Goal: Information Seeking & Learning: Learn about a topic

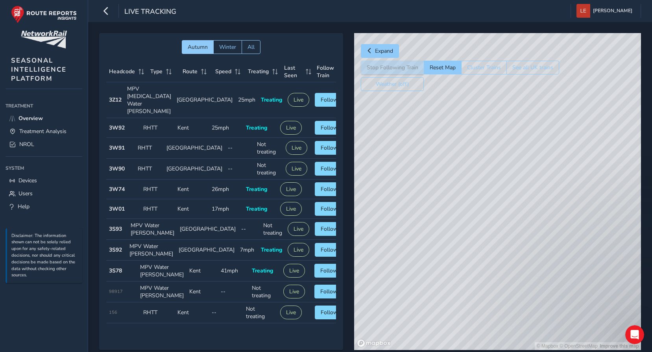
drag, startPoint x: 475, startPoint y: 176, endPoint x: 534, endPoint y: 169, distance: 59.5
click at [534, 169] on div "© Mapbox © OpenStreetMap Improve this map" at bounding box center [497, 191] width 287 height 317
click at [478, 161] on div "© Mapbox © OpenStreetMap Improve this map" at bounding box center [497, 191] width 287 height 317
click at [435, 116] on div "© Mapbox © OpenStreetMap Improve this map" at bounding box center [497, 191] width 287 height 317
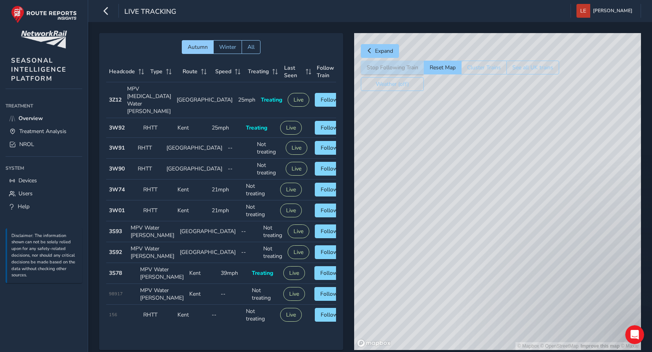
drag, startPoint x: 504, startPoint y: 151, endPoint x: 354, endPoint y: 262, distance: 186.8
click at [354, 262] on div "© Mapbox © OpenStreetMap Improve this map © Maxar" at bounding box center [497, 191] width 287 height 317
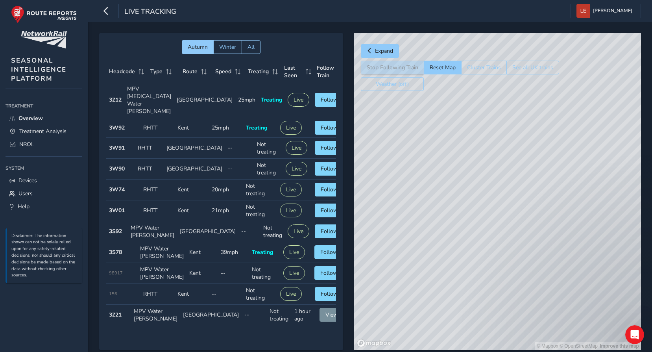
drag, startPoint x: 514, startPoint y: 216, endPoint x: 492, endPoint y: 202, distance: 26.4
click at [492, 202] on div "© Mapbox © OpenStreetMap Improve this map" at bounding box center [497, 191] width 287 height 317
drag, startPoint x: 608, startPoint y: 179, endPoint x: 598, endPoint y: 221, distance: 42.8
click at [598, 221] on div "© Mapbox © OpenStreetMap Improve this map" at bounding box center [497, 191] width 287 height 317
click at [491, 164] on div "© Mapbox © OpenStreetMap Improve this map" at bounding box center [497, 191] width 287 height 317
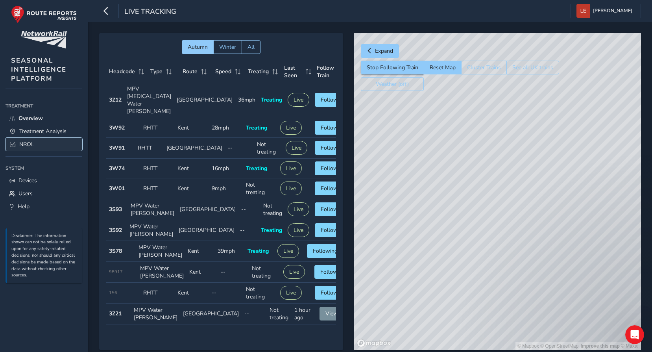
click at [22, 144] on span "NROL" at bounding box center [26, 143] width 15 height 7
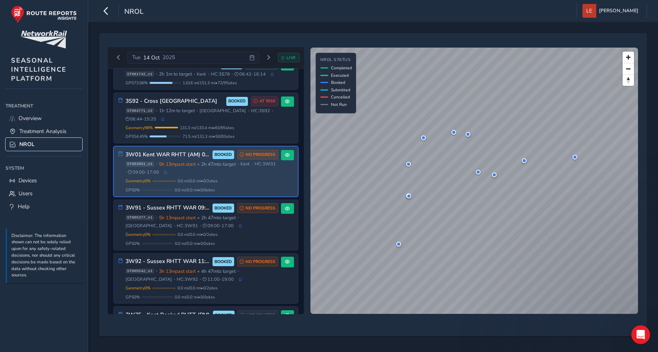
scroll to position [412, 0]
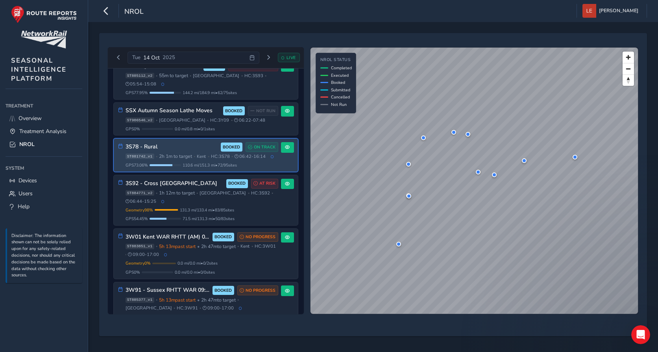
click at [191, 156] on div "ST881742_v1 • 2h 1m to target • Kent • HC: 3S78 • 06:42 - 16:14" at bounding box center [201, 156] width 153 height 6
click at [281, 143] on button at bounding box center [287, 147] width 13 height 11
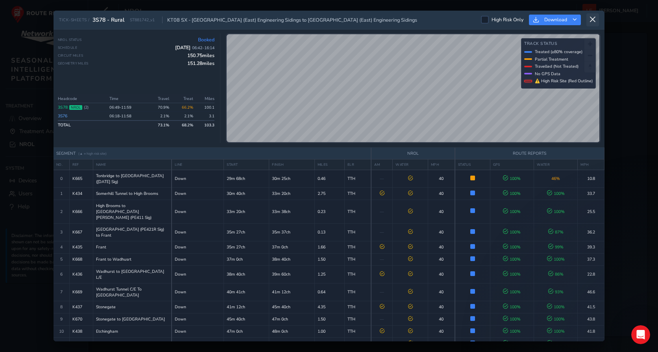
click at [587, 19] on button at bounding box center [592, 19] width 13 height 13
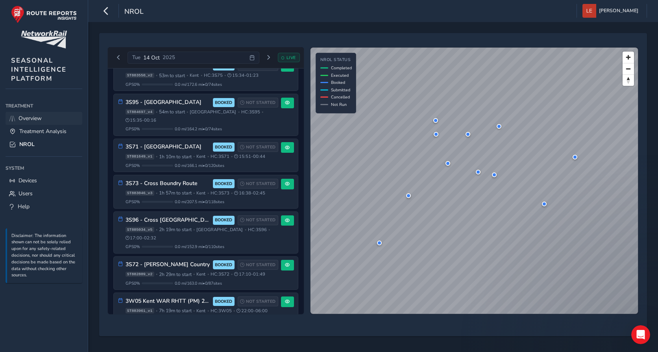
scroll to position [752, 0]
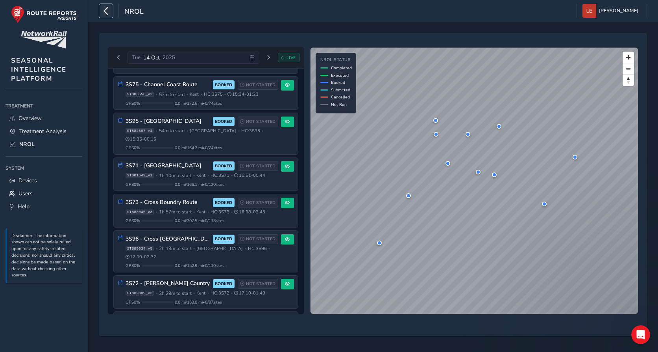
click at [105, 9] on icon "button" at bounding box center [106, 11] width 8 height 14
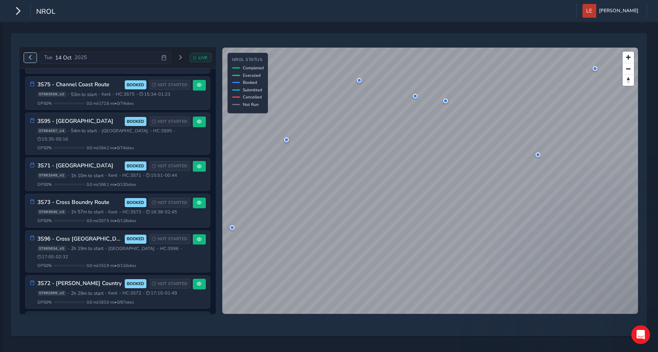
click at [32, 57] on span "Previous day" at bounding box center [30, 57] width 5 height 5
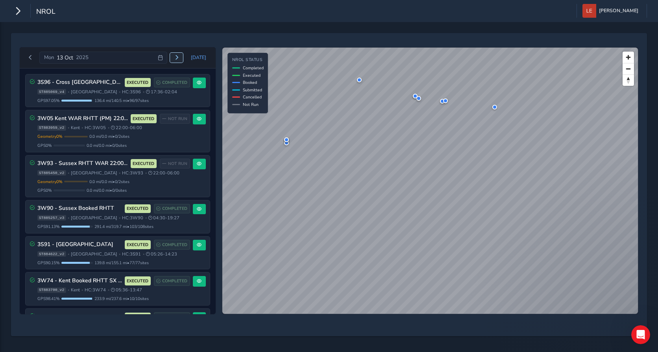
click at [181, 58] on button "Next day" at bounding box center [176, 58] width 13 height 10
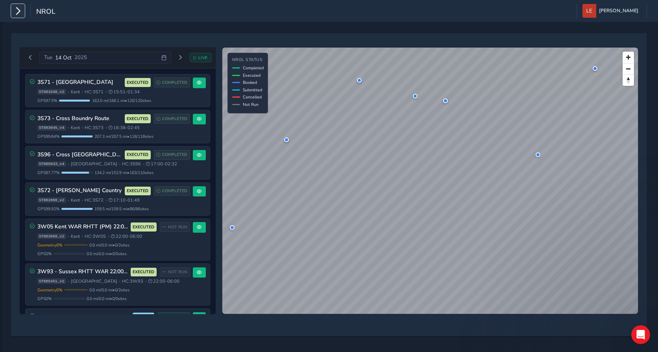
click at [18, 10] on icon "button" at bounding box center [18, 11] width 8 height 14
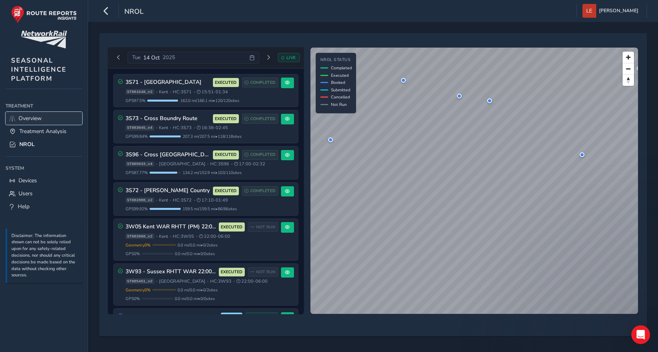
click at [35, 118] on span "Overview" at bounding box center [29, 117] width 23 height 7
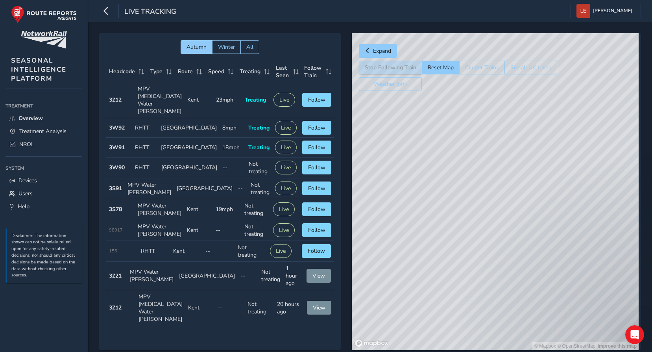
click at [468, 216] on div "© Mapbox © OpenStreetMap Improve this map" at bounding box center [495, 191] width 287 height 317
drag, startPoint x: 479, startPoint y: 165, endPoint x: 494, endPoint y: 182, distance: 22.4
click at [494, 182] on div "© Mapbox © OpenStreetMap Improve this map" at bounding box center [495, 191] width 287 height 317
drag, startPoint x: 530, startPoint y: 273, endPoint x: 522, endPoint y: 114, distance: 159.9
click at [522, 114] on div "© Mapbox © OpenStreetMap Improve this map © Maxar" at bounding box center [495, 191] width 287 height 317
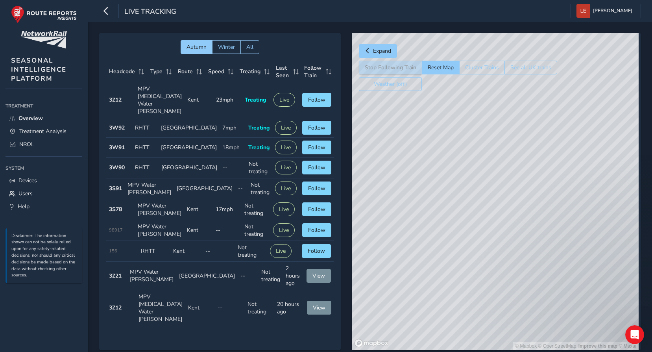
drag, startPoint x: 515, startPoint y: 264, endPoint x: 492, endPoint y: 223, distance: 46.5
click at [492, 223] on div "© Mapbox © OpenStreetMap Improve this map © Maxar" at bounding box center [495, 191] width 287 height 317
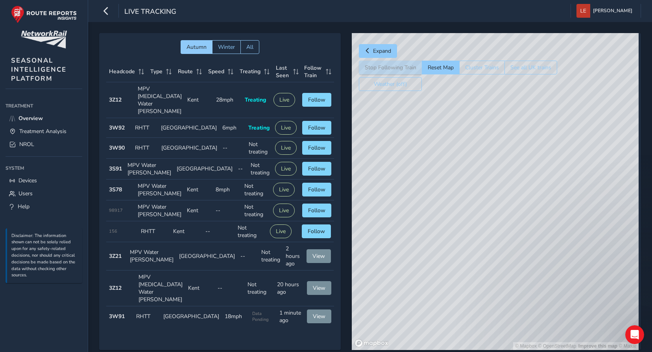
drag, startPoint x: 493, startPoint y: 211, endPoint x: 417, endPoint y: 65, distance: 164.7
click at [417, 65] on div "Expand Stop Following Train Reset Map Cluster Trains See all UK trains Weather …" at bounding box center [496, 191] width 289 height 317
click at [41, 118] on span "Overview" at bounding box center [30, 117] width 24 height 7
click at [378, 53] on span "Expand" at bounding box center [382, 50] width 18 height 7
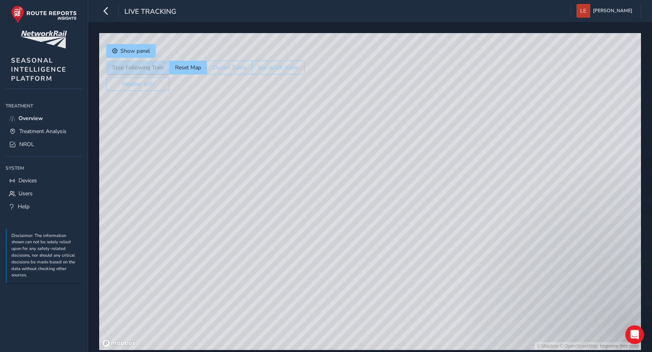
drag, startPoint x: 477, startPoint y: 284, endPoint x: 430, endPoint y: 175, distance: 118.9
click at [430, 175] on div "© Mapbox © OpenStreetMap Improve this map" at bounding box center [370, 191] width 542 height 317
drag, startPoint x: 478, startPoint y: 291, endPoint x: 399, endPoint y: 193, distance: 125.9
click at [399, 193] on div "© Mapbox © OpenStreetMap Improve this map" at bounding box center [370, 191] width 542 height 317
drag, startPoint x: 463, startPoint y: 255, endPoint x: 417, endPoint y: 159, distance: 107.1
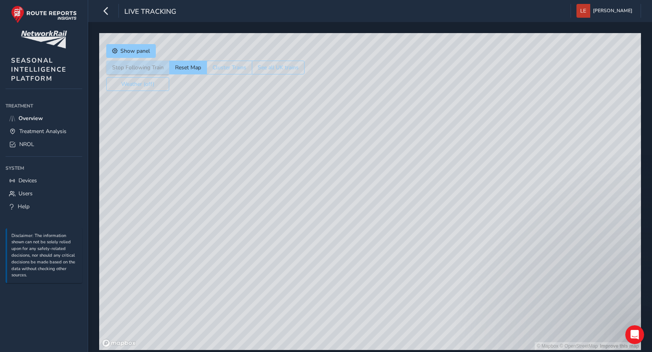
click at [417, 159] on div "© Mapbox © OpenStreetMap Improve this map" at bounding box center [370, 191] width 542 height 317
drag, startPoint x: 236, startPoint y: 123, endPoint x: 298, endPoint y: 227, distance: 120.6
click at [298, 227] on div "© Mapbox © OpenStreetMap Improve this map" at bounding box center [370, 191] width 542 height 317
drag, startPoint x: 402, startPoint y: 137, endPoint x: 415, endPoint y: 271, distance: 134.8
click at [415, 271] on div "© Mapbox © OpenStreetMap Improve this map © Maxar" at bounding box center [370, 191] width 542 height 317
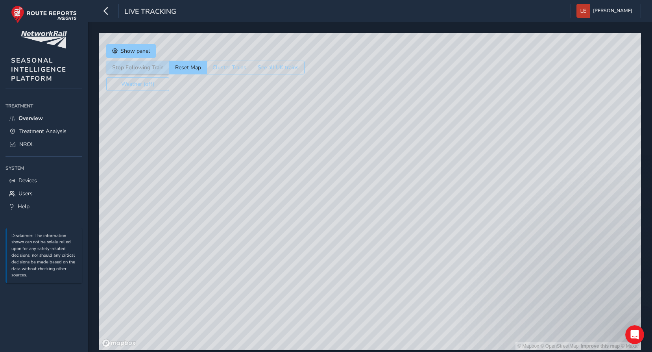
drag, startPoint x: 473, startPoint y: 184, endPoint x: 487, endPoint y: 240, distance: 57.9
click at [487, 240] on div "© Mapbox © OpenStreetMap Improve this map © Maxar" at bounding box center [370, 191] width 542 height 317
click at [360, 208] on div "© Mapbox © OpenStreetMap Improve this map © Maxar" at bounding box center [370, 191] width 542 height 317
drag, startPoint x: 358, startPoint y: 185, endPoint x: 405, endPoint y: 251, distance: 80.3
click at [401, 267] on div "© Mapbox © OpenStreetMap Improve this map" at bounding box center [370, 191] width 542 height 317
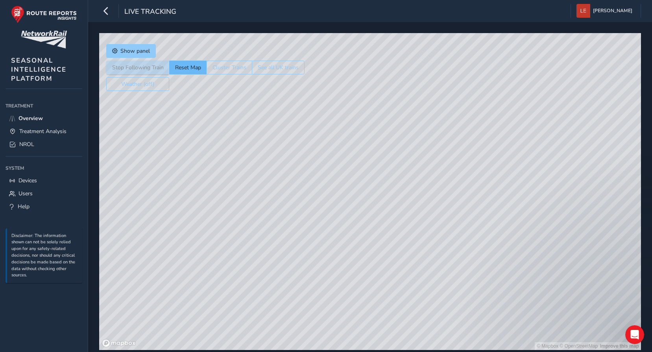
click at [193, 68] on button "Reset Map" at bounding box center [187, 68] width 37 height 14
click at [42, 121] on span "Overview" at bounding box center [30, 117] width 24 height 7
click at [44, 132] on span "Treatment Analysis" at bounding box center [42, 130] width 47 height 7
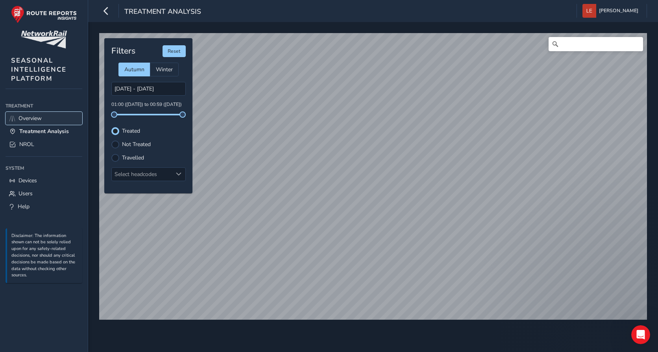
click at [24, 117] on span "Overview" at bounding box center [29, 117] width 23 height 7
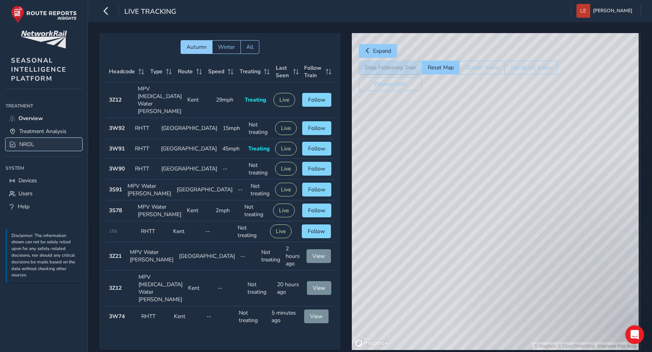
click at [21, 143] on span "NROL" at bounding box center [26, 143] width 15 height 7
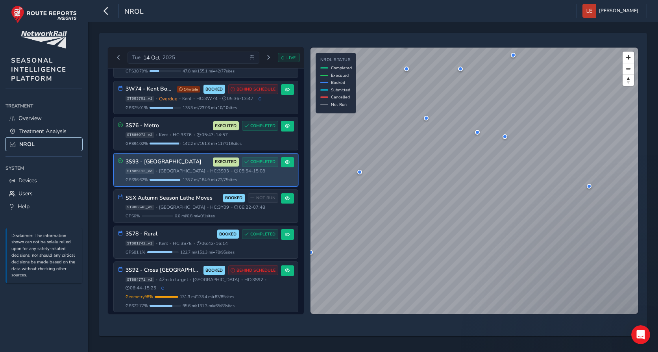
scroll to position [287, 0]
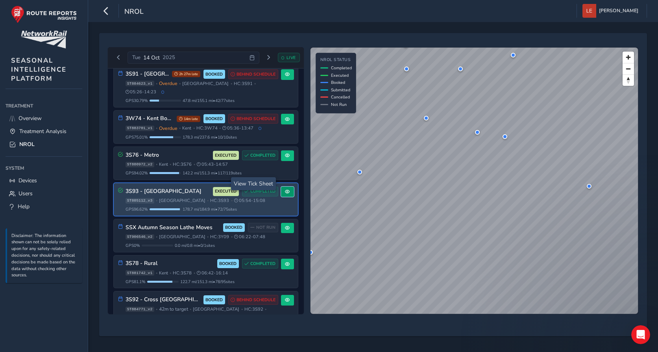
click at [284, 186] on button at bounding box center [287, 191] width 13 height 11
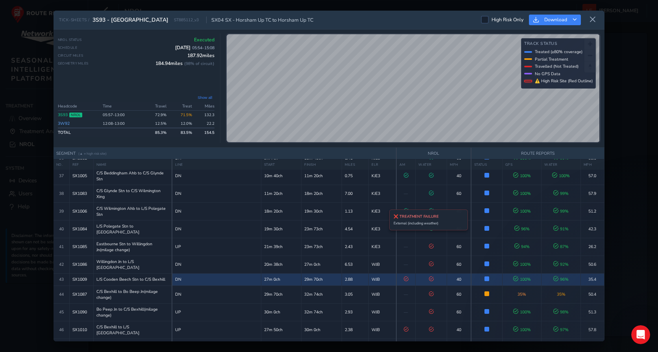
scroll to position [590, 0]
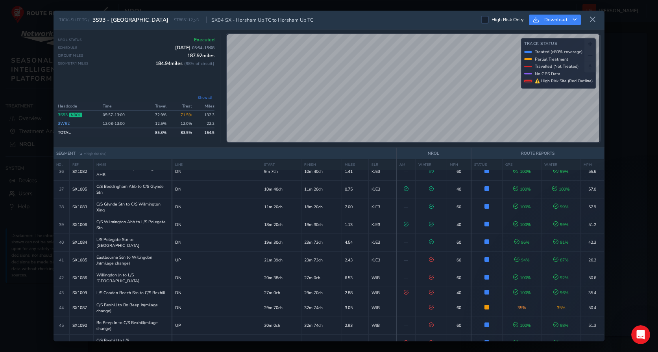
click at [208, 122] on td "22.2" at bounding box center [204, 123] width 20 height 9
click at [203, 96] on button "Show all" at bounding box center [204, 97] width 19 height 6
click at [68, 124] on link "3W92" at bounding box center [64, 123] width 12 height 6
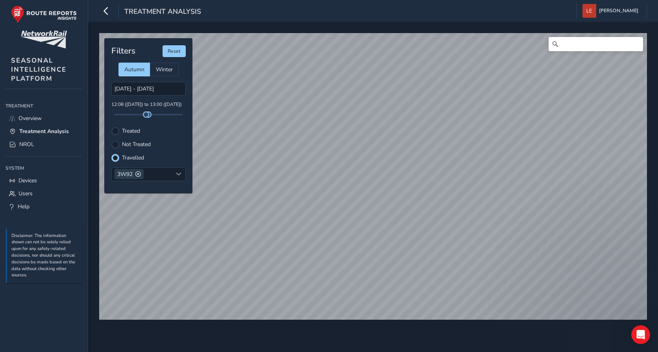
click at [120, 124] on div "Filters Reset Autumn Winter 14/10/2025 - 15/10/2025 12:08 (14 Oct) to 13:00 (14…" at bounding box center [148, 115] width 88 height 155
click at [119, 129] on div "Treated" at bounding box center [148, 131] width 74 height 8
click at [116, 130] on div at bounding box center [115, 131] width 8 height 8
click at [116, 144] on div at bounding box center [115, 144] width 8 height 8
click at [116, 158] on div at bounding box center [115, 158] width 8 height 8
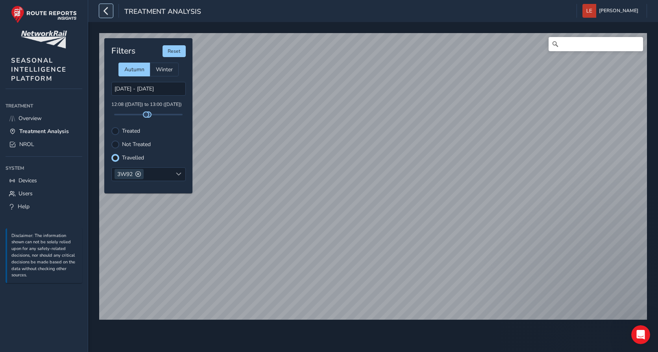
click at [103, 11] on icon "button" at bounding box center [106, 11] width 8 height 14
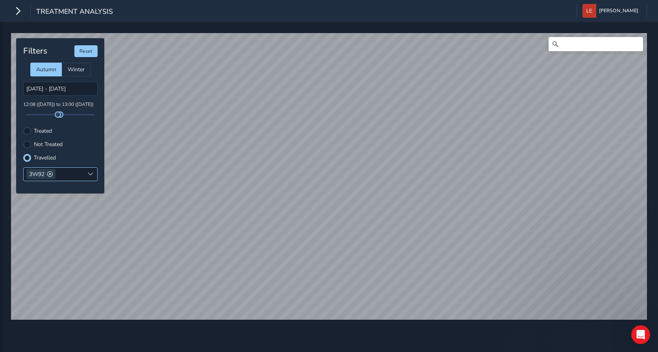
click at [51, 172] on span at bounding box center [50, 174] width 6 height 6
click at [81, 52] on button "Reset" at bounding box center [85, 51] width 23 height 12
type input "13/10/2025 - 15/10/2025"
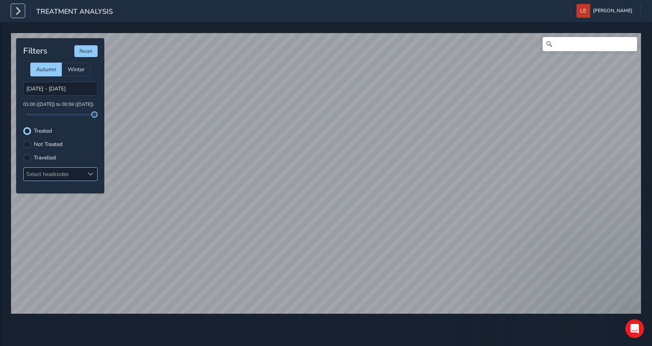
click at [16, 16] on icon "button" at bounding box center [18, 11] width 8 height 14
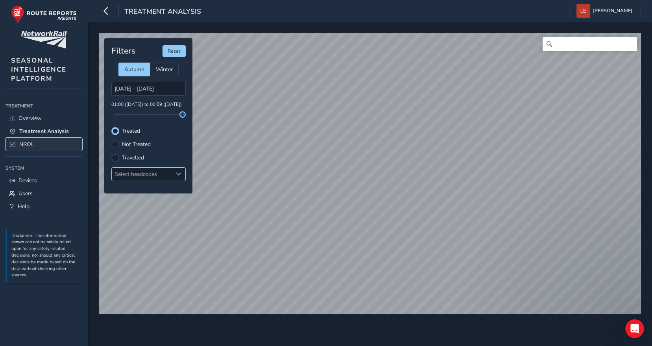
click at [30, 145] on span "NROL" at bounding box center [26, 143] width 15 height 7
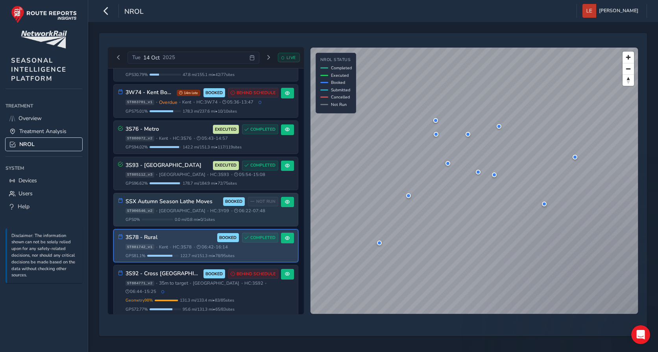
scroll to position [315, 0]
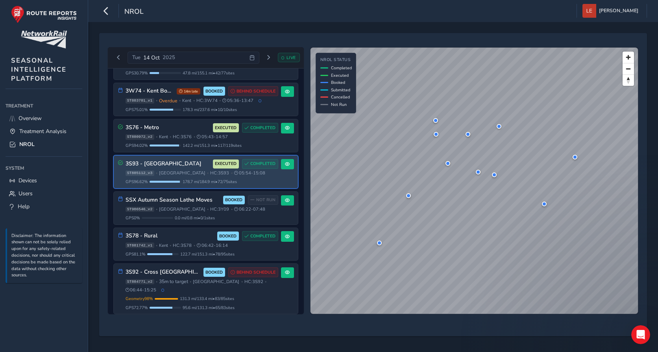
click at [175, 160] on div "3S93 - Outer Sussex EXECUTED COMPLETED" at bounding box center [201, 164] width 153 height 10
click at [288, 159] on button at bounding box center [287, 164] width 13 height 11
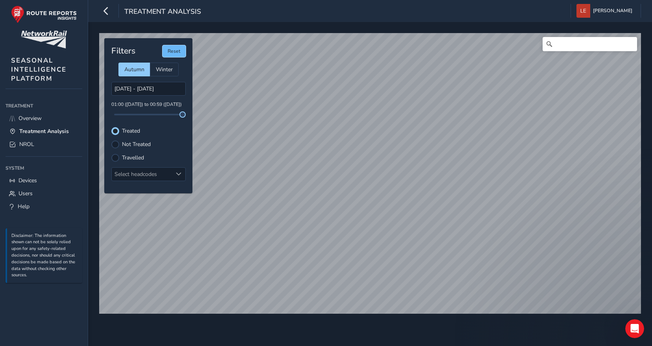
click at [182, 53] on button "Reset" at bounding box center [173, 51] width 23 height 12
click at [23, 147] on span "NROL" at bounding box center [26, 143] width 15 height 7
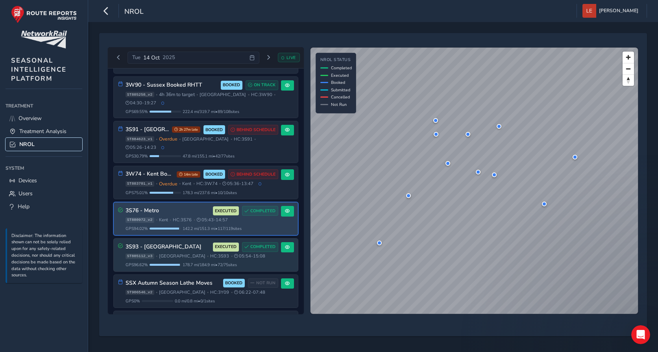
scroll to position [236, 0]
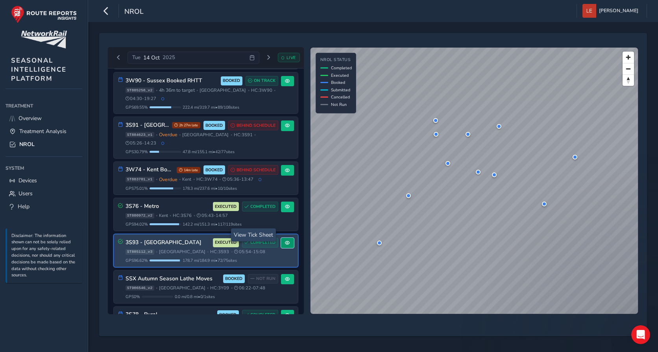
click at [287, 238] on button at bounding box center [287, 243] width 13 height 11
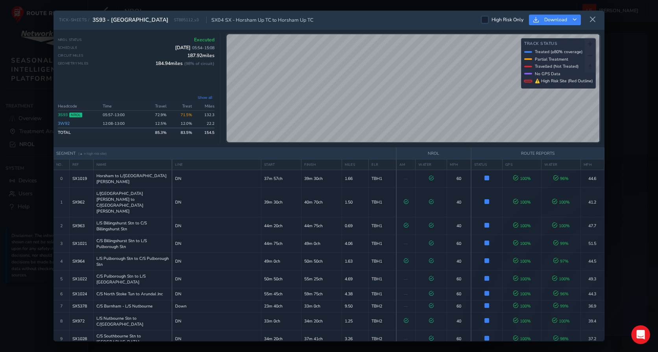
click at [207, 98] on button "Show all" at bounding box center [204, 97] width 19 height 6
click at [63, 121] on link "3W92" at bounding box center [64, 120] width 12 height 6
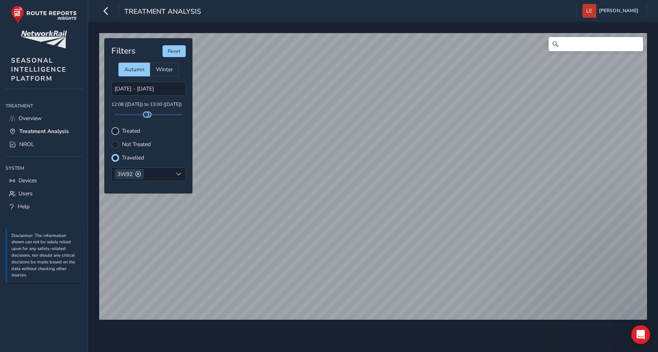
click at [115, 130] on div at bounding box center [115, 131] width 8 height 8
click at [39, 113] on link "Overview" at bounding box center [44, 118] width 77 height 13
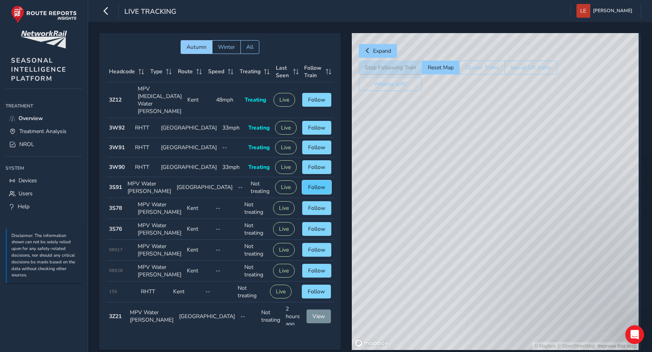
click at [308, 185] on span "Follow" at bounding box center [316, 186] width 17 height 7
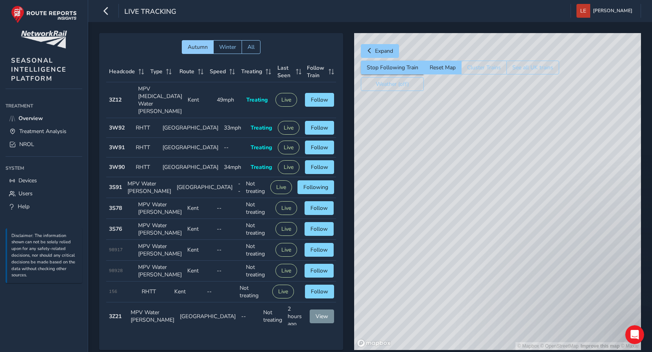
click at [118, 183] on strong "3S91" at bounding box center [115, 186] width 13 height 7
click at [25, 140] on link "NROL" at bounding box center [44, 144] width 77 height 13
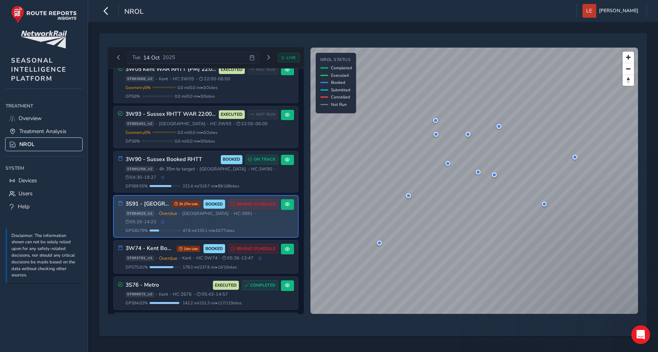
scroll to position [197, 0]
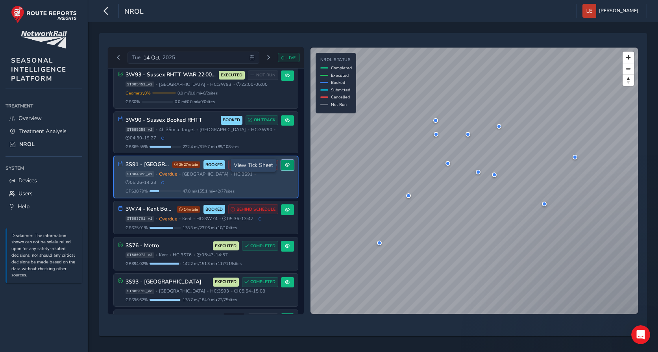
click at [286, 167] on span at bounding box center [287, 164] width 5 height 5
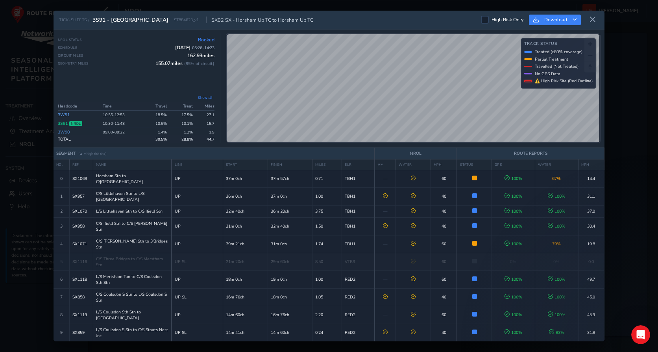
click at [66, 114] on link "3W91" at bounding box center [64, 115] width 12 height 6
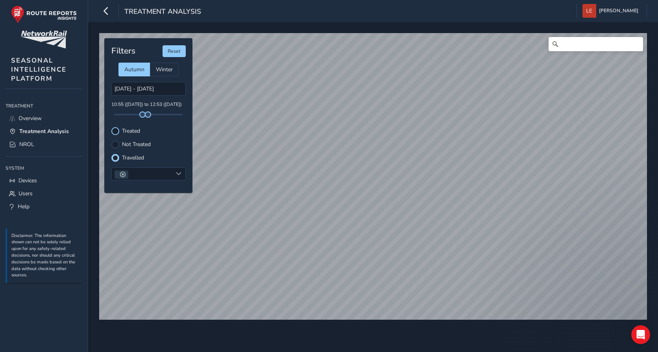
click at [116, 132] on div at bounding box center [115, 131] width 8 height 8
click at [413, 322] on div "© Mapbox © OpenStreetMap Improve this map" at bounding box center [372, 176] width 553 height 292
click at [136, 160] on label "Travelled" at bounding box center [133, 158] width 22 height 6
click at [115, 157] on input "Travelled" at bounding box center [115, 157] width 0 height 0
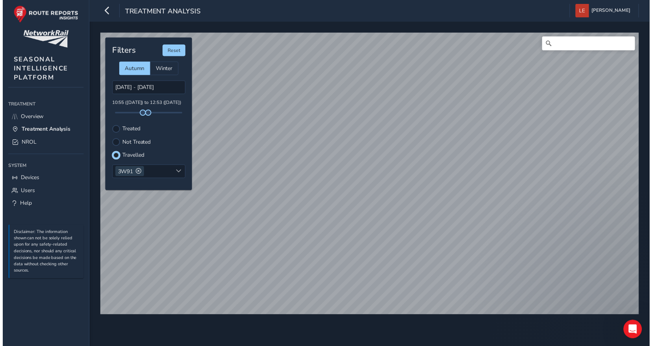
scroll to position [4, 5]
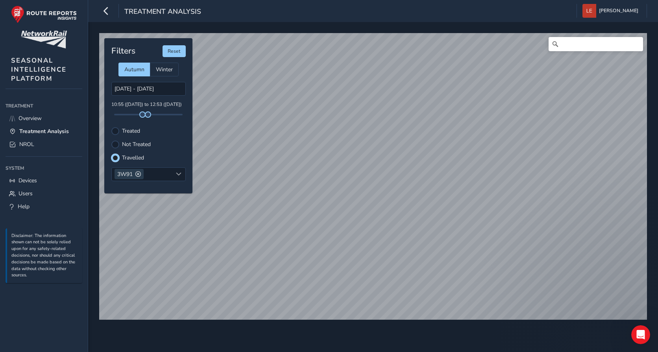
click at [120, 129] on div "Treated" at bounding box center [148, 131] width 74 height 8
click at [118, 130] on div at bounding box center [115, 131] width 8 height 8
click at [565, 332] on div "© Mapbox © OpenStreetMap Improve this map Filters Reset Autumn Winter 14/10/202…" at bounding box center [373, 187] width 570 height 330
click at [168, 57] on div "Filters Reset Autumn Winter 14/10/2025 - 15/10/2025 10:55 (14 Oct) to 12:53 (14…" at bounding box center [148, 115] width 88 height 155
click at [174, 49] on button "Reset" at bounding box center [173, 51] width 23 height 12
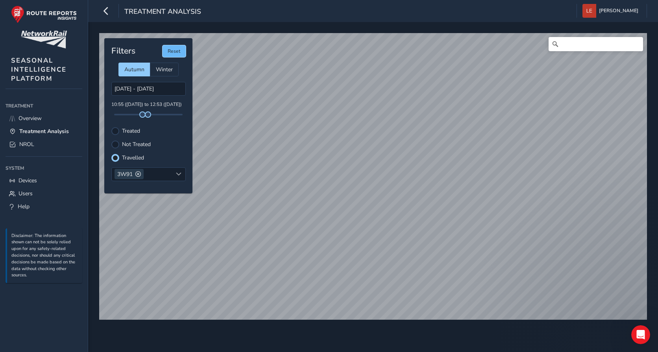
type input "13/10/2025 - 15/10/2025"
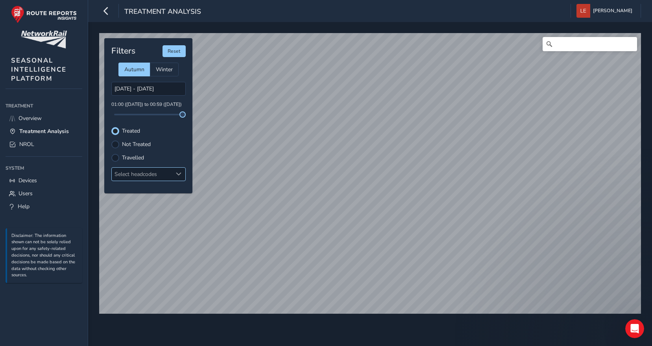
click at [140, 173] on div "Select headcodes" at bounding box center [142, 174] width 61 height 13
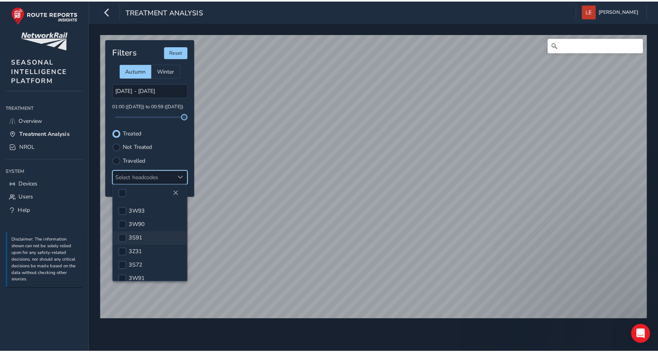
scroll to position [39, 0]
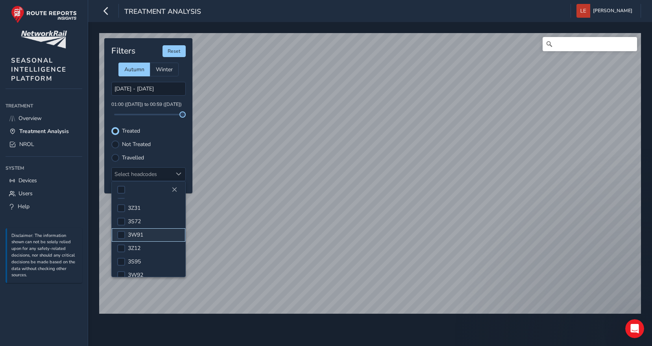
click at [144, 235] on li "3W91" at bounding box center [149, 234] width 74 height 13
click at [109, 13] on icon "button" at bounding box center [106, 11] width 8 height 14
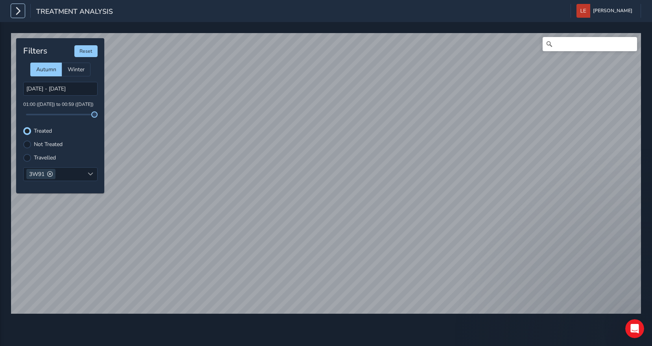
click at [17, 14] on icon "button" at bounding box center [18, 11] width 8 height 14
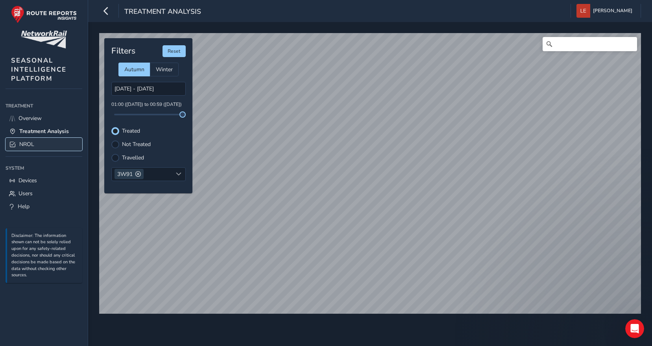
click at [30, 148] on span "NROL" at bounding box center [26, 143] width 15 height 7
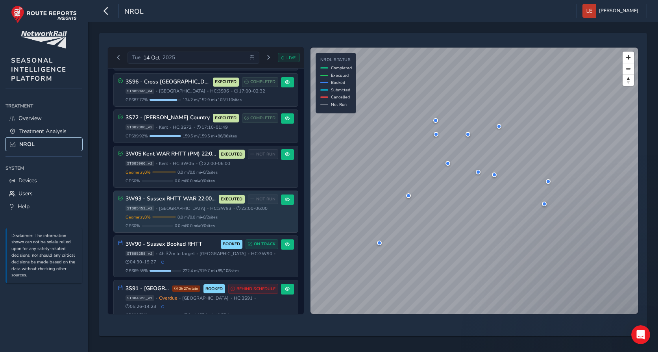
scroll to position [79, 0]
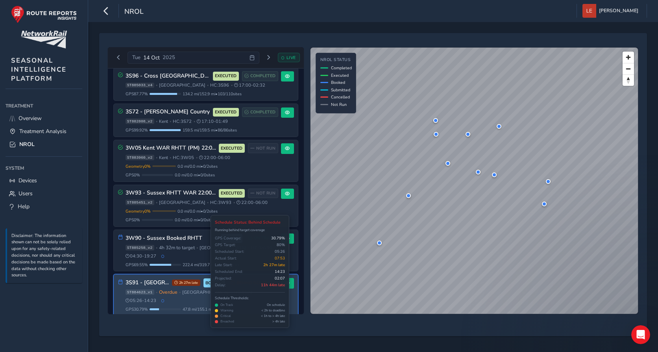
click at [266, 287] on span "BEHIND SCHEDULE" at bounding box center [253, 283] width 50 height 10
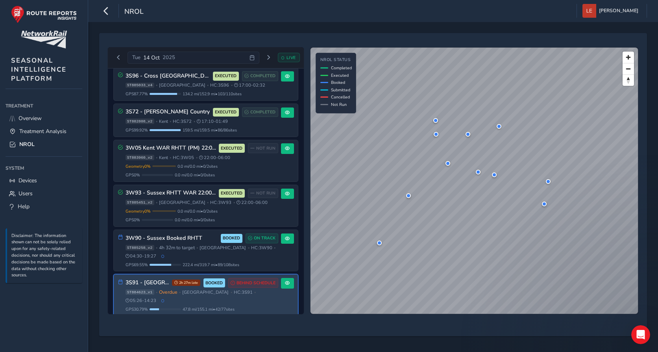
click at [172, 286] on span "2h 27m late" at bounding box center [186, 282] width 28 height 6
click at [286, 282] on span at bounding box center [287, 282] width 5 height 5
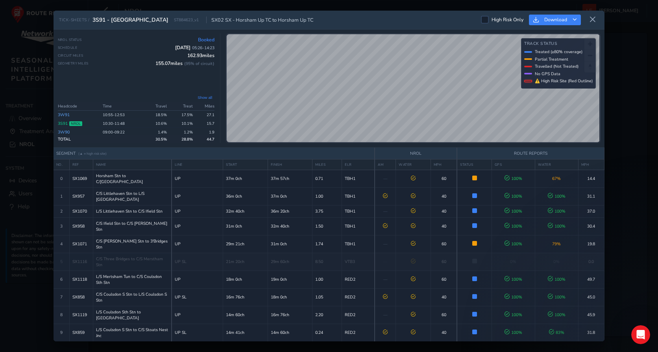
click at [65, 132] on link "3W90" at bounding box center [64, 132] width 12 height 6
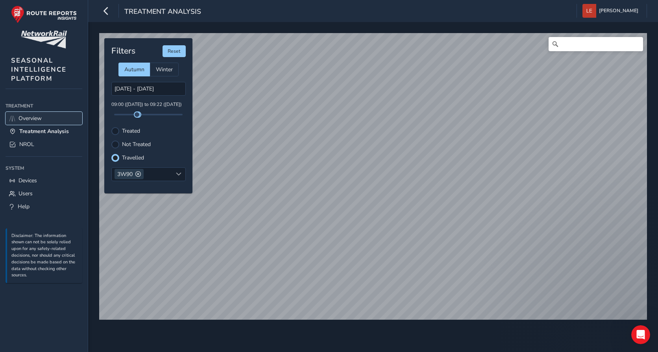
click at [21, 118] on span "Overview" at bounding box center [29, 117] width 23 height 7
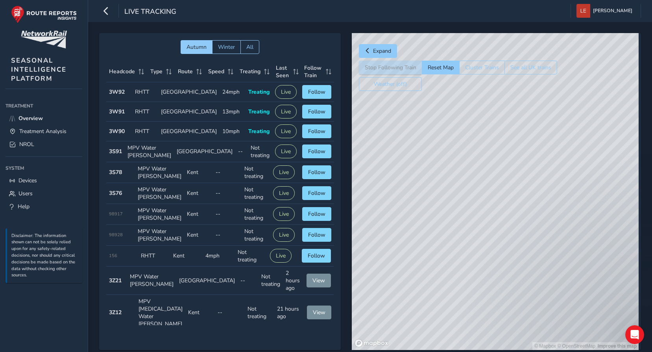
drag, startPoint x: 488, startPoint y: 191, endPoint x: 494, endPoint y: 271, distance: 80.5
click at [494, 271] on div "© Mapbox © OpenStreetMap Improve this map" at bounding box center [495, 191] width 287 height 317
click at [465, 172] on div "© Mapbox © OpenStreetMap Improve this map" at bounding box center [495, 191] width 287 height 317
drag, startPoint x: 473, startPoint y: 231, endPoint x: 431, endPoint y: 210, distance: 47.0
click at [431, 210] on div "© Mapbox © OpenStreetMap Improve this map" at bounding box center [495, 191] width 287 height 317
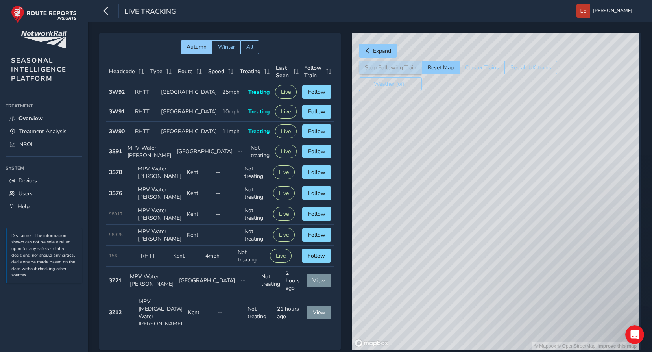
drag, startPoint x: 552, startPoint y: 156, endPoint x: 438, endPoint y: 215, distance: 128.4
click at [438, 215] on div "© Mapbox © OpenStreetMap Improve this map" at bounding box center [495, 191] width 287 height 317
drag, startPoint x: 417, startPoint y: 112, endPoint x: 442, endPoint y: 133, distance: 32.7
click at [431, 124] on div "© Mapbox © OpenStreetMap Improve this map" at bounding box center [495, 191] width 287 height 317
drag, startPoint x: 507, startPoint y: 171, endPoint x: 401, endPoint y: 115, distance: 120.5
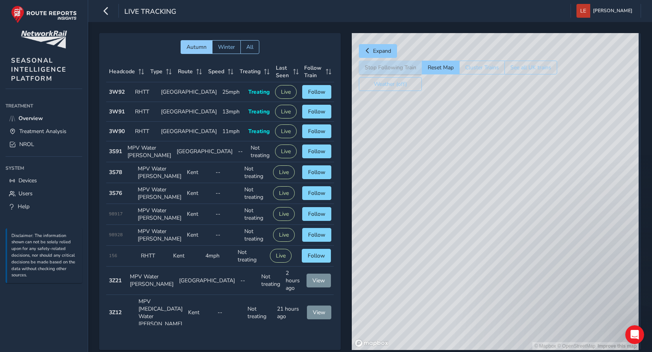
click at [401, 115] on div "© Mapbox © OpenStreetMap Improve this map" at bounding box center [495, 191] width 287 height 317
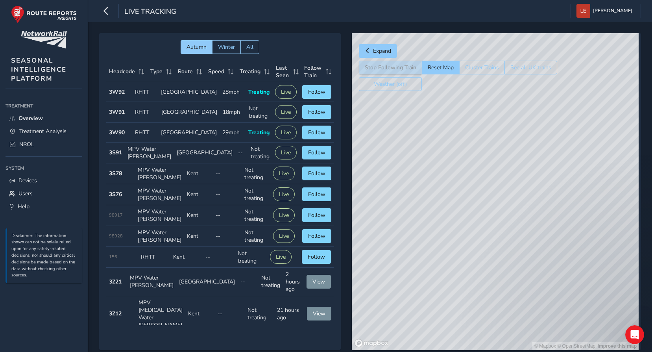
drag, startPoint x: 464, startPoint y: 198, endPoint x: 440, endPoint y: 225, distance: 36.2
click at [440, 225] on div "© Mapbox © OpenStreetMap Improve this map" at bounding box center [495, 191] width 287 height 317
click at [592, 188] on div "© Mapbox © OpenStreetMap Improve this map" at bounding box center [495, 191] width 287 height 317
drag, startPoint x: 450, startPoint y: 189, endPoint x: 528, endPoint y: 240, distance: 93.1
click at [527, 240] on div "© Mapbox © OpenStreetMap Improve this map" at bounding box center [495, 191] width 287 height 317
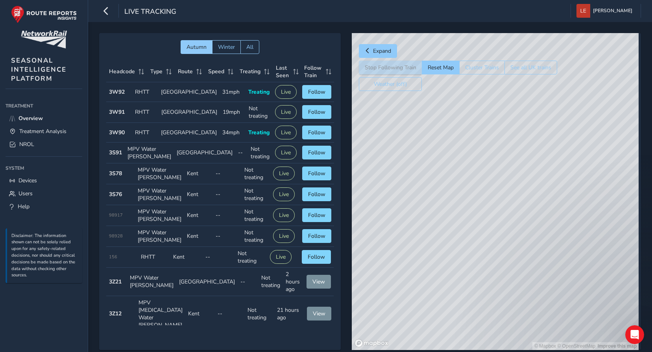
drag, startPoint x: 446, startPoint y: 210, endPoint x: 529, endPoint y: 247, distance: 90.7
click at [530, 248] on div "© Mapbox © OpenStreetMap Improve this map" at bounding box center [495, 191] width 287 height 317
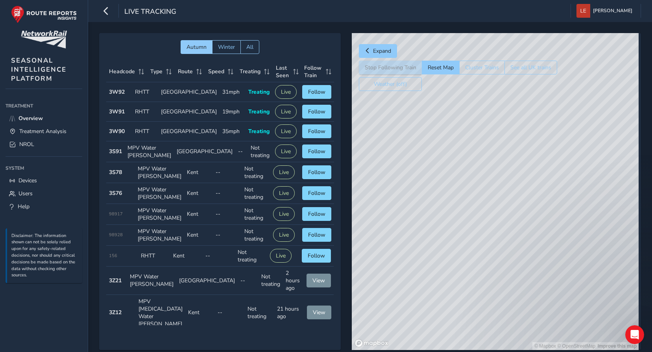
drag, startPoint x: 437, startPoint y: 211, endPoint x: 472, endPoint y: 267, distance: 66.3
click at [472, 267] on div "© Mapbox © OpenStreetMap Improve this map" at bounding box center [495, 191] width 287 height 317
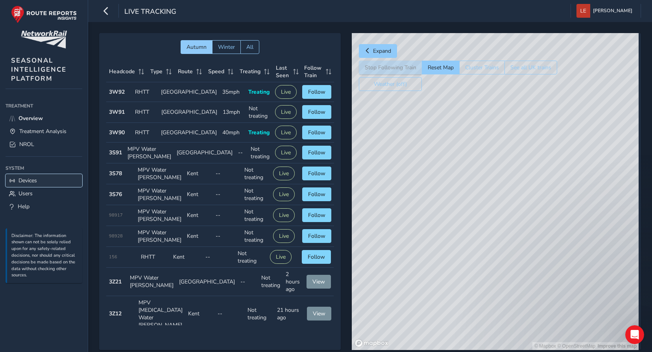
click at [34, 182] on span "Devices" at bounding box center [27, 180] width 18 height 7
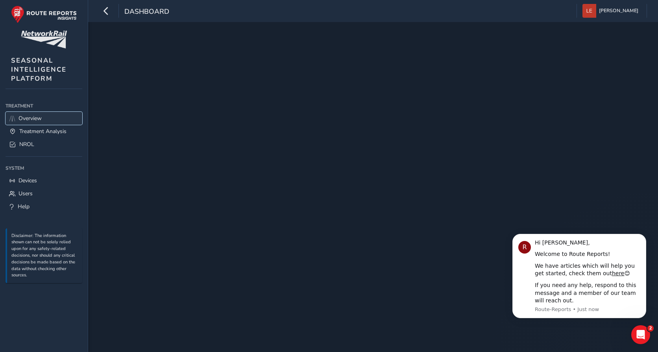
click at [24, 117] on span "Overview" at bounding box center [29, 117] width 23 height 7
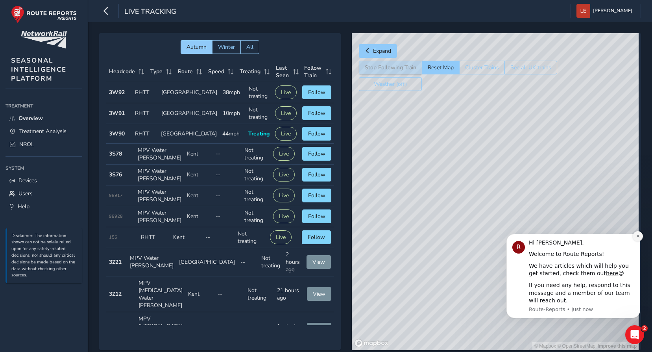
click at [638, 234] on button "Dismiss notification" at bounding box center [637, 236] width 10 height 10
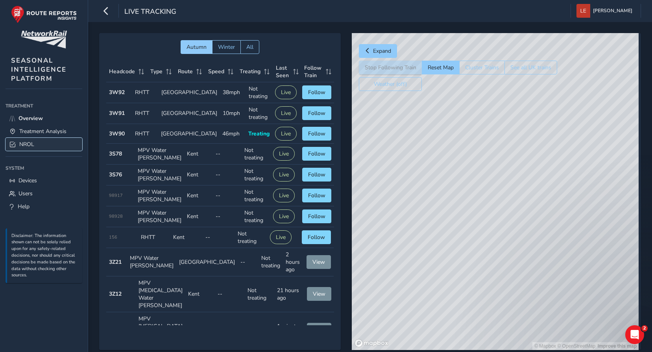
click at [31, 146] on span "NROL" at bounding box center [26, 143] width 15 height 7
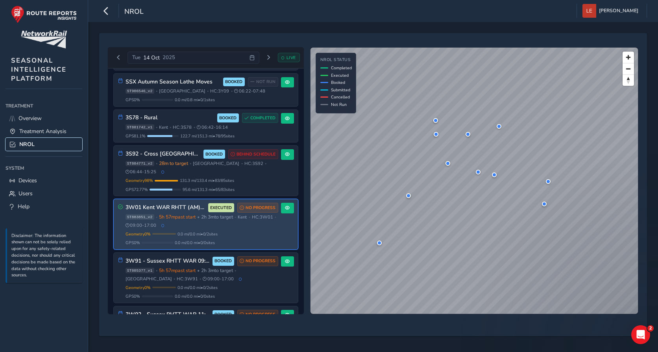
scroll to position [433, 0]
click at [285, 205] on span at bounding box center [287, 207] width 5 height 5
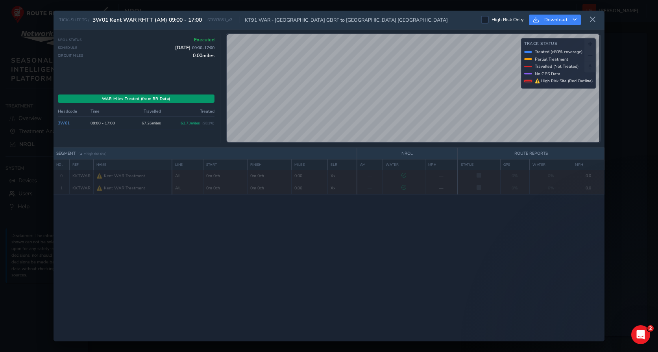
click at [63, 125] on link "3W01" at bounding box center [64, 123] width 12 height 6
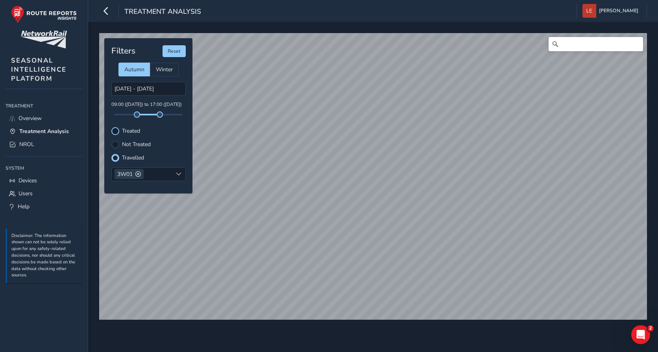
click at [117, 132] on div at bounding box center [115, 131] width 8 height 8
click at [117, 143] on div at bounding box center [115, 144] width 8 height 8
click at [117, 157] on div at bounding box center [115, 158] width 8 height 8
click at [115, 149] on div "Filters Reset Autumn Winter [DATE] - [DATE] 09:00 ([DATE]) to 17:00 ([DATE]) Tr…" at bounding box center [148, 115] width 88 height 155
click at [116, 144] on div at bounding box center [115, 144] width 8 height 8
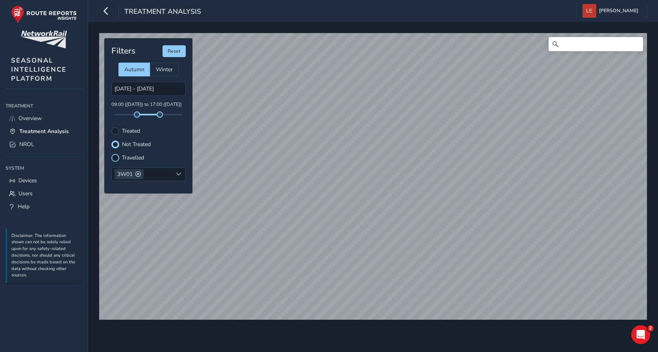
click at [117, 160] on div at bounding box center [115, 158] width 8 height 8
click at [116, 131] on div at bounding box center [115, 131] width 8 height 8
click at [26, 146] on span "NROL" at bounding box center [26, 143] width 15 height 7
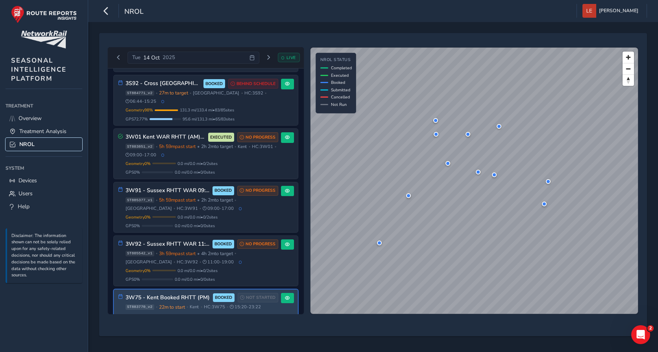
scroll to position [424, 0]
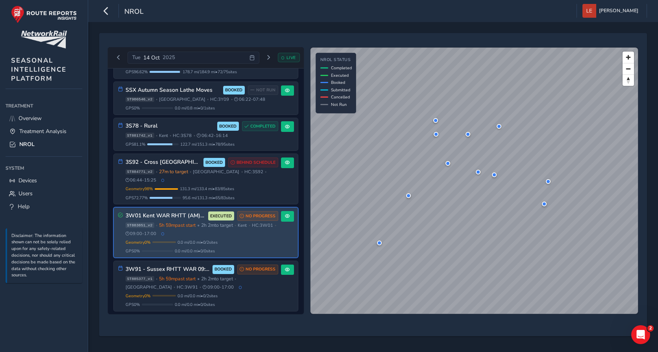
click at [157, 230] on span "09:00 - 17:00" at bounding box center [140, 233] width 31 height 6
click at [286, 214] on span at bounding box center [287, 216] width 5 height 5
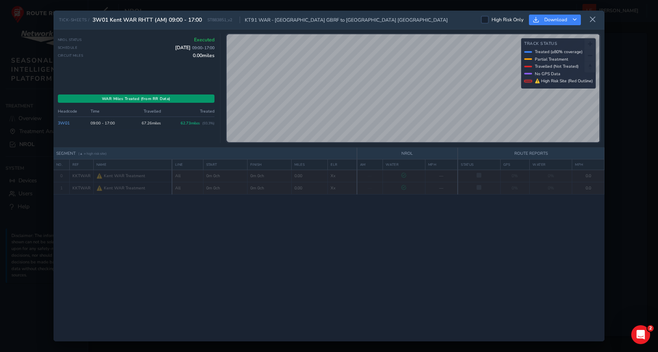
click at [65, 123] on link "3W01" at bounding box center [64, 123] width 12 height 6
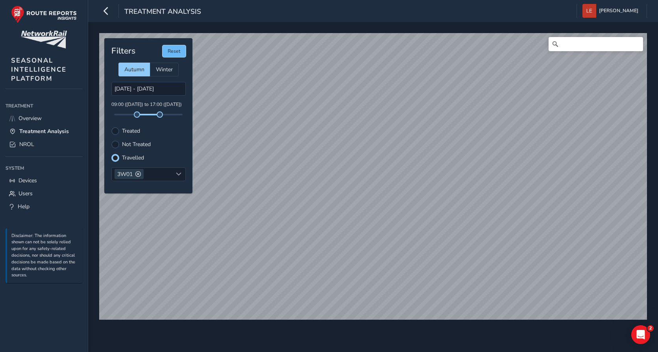
click at [175, 49] on button "Reset" at bounding box center [173, 51] width 23 height 12
type input "[DATE] - [DATE]"
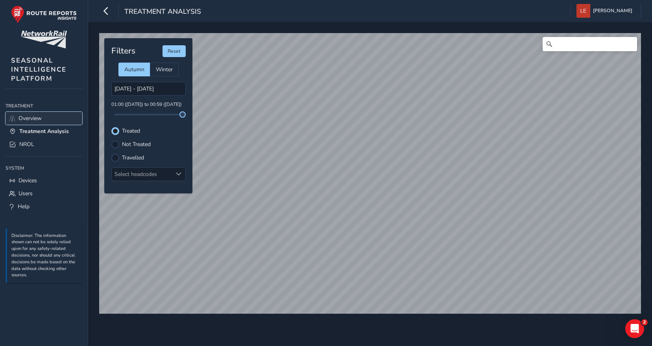
click at [41, 119] on span "Overview" at bounding box center [29, 117] width 23 height 7
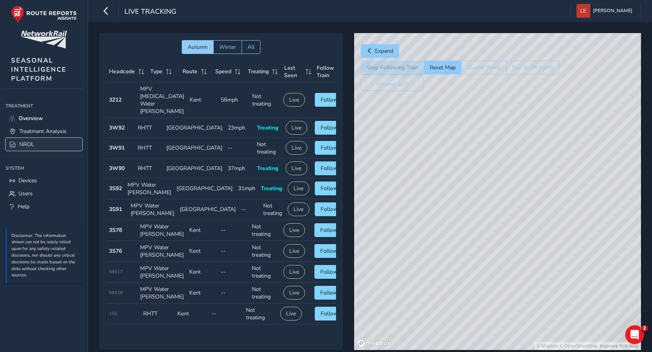
click at [26, 144] on span "NROL" at bounding box center [26, 143] width 15 height 7
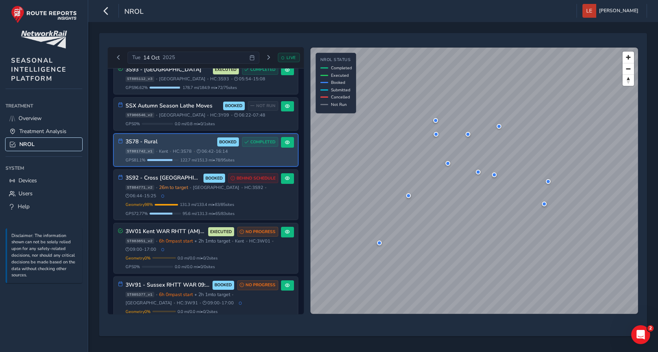
scroll to position [433, 0]
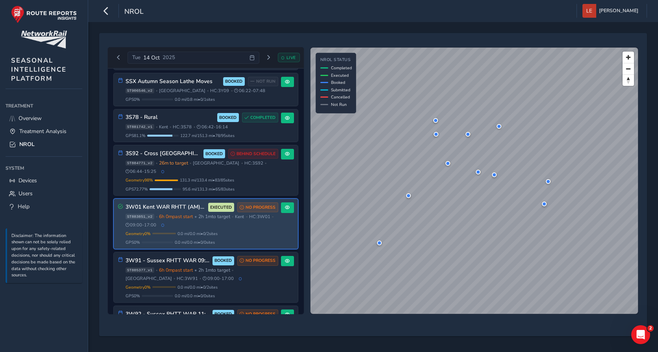
click at [179, 213] on span "6h 0m past start" at bounding box center [176, 216] width 34 height 6
click at [288, 202] on button at bounding box center [287, 207] width 13 height 11
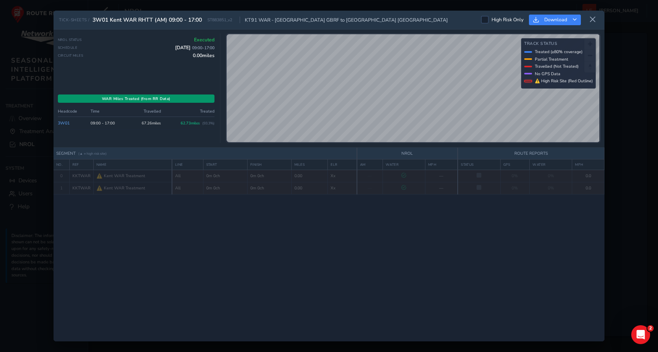
click at [65, 123] on link "3W01" at bounding box center [64, 123] width 12 height 6
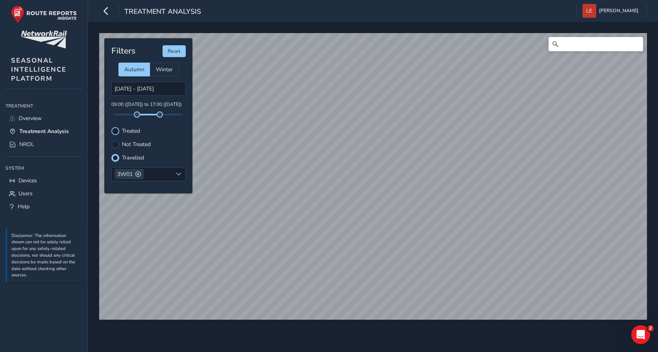
click at [115, 130] on div at bounding box center [115, 131] width 8 height 8
click at [116, 145] on div at bounding box center [115, 144] width 8 height 8
click at [115, 157] on div at bounding box center [115, 158] width 8 height 8
click at [117, 145] on div at bounding box center [115, 144] width 8 height 8
click at [116, 129] on div at bounding box center [115, 131] width 8 height 8
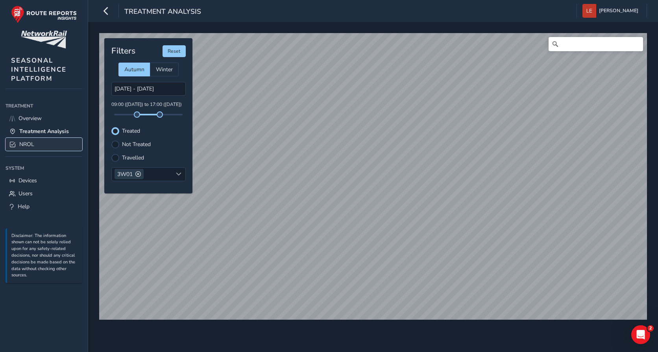
click at [26, 146] on span "NROL" at bounding box center [26, 143] width 15 height 7
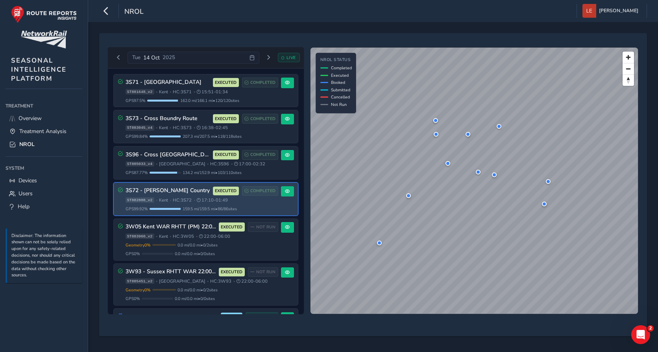
click at [291, 192] on div "3S72 - Kent Cross Country EXECUTED COMPLETED ST882808_v2 • Kent • HC: 3S72 • 17…" at bounding box center [206, 199] width 184 height 33
click at [285, 191] on span at bounding box center [287, 191] width 5 height 5
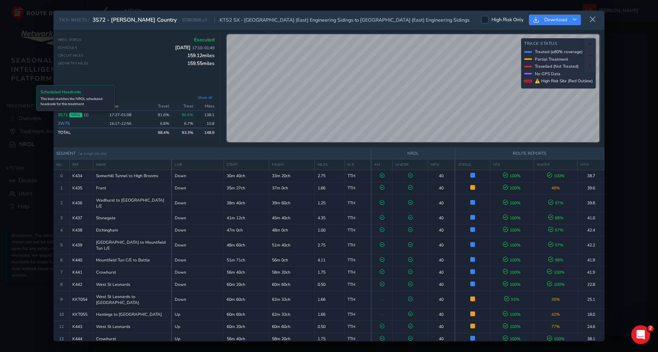
click at [75, 116] on span "NROL" at bounding box center [75, 114] width 13 height 5
click at [60, 113] on link "3S72" at bounding box center [63, 115] width 10 height 6
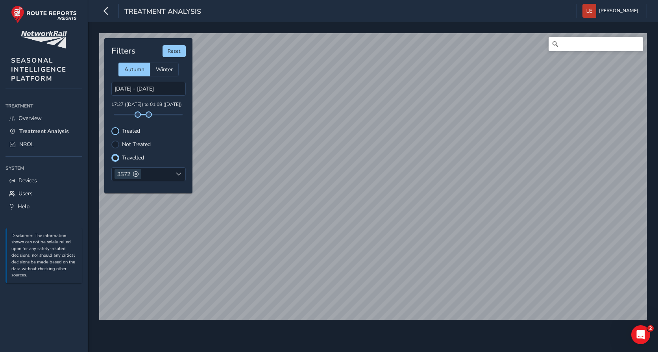
click at [115, 133] on div at bounding box center [115, 131] width 8 height 8
click at [117, 144] on div at bounding box center [115, 144] width 8 height 8
click at [118, 156] on div at bounding box center [115, 158] width 8 height 8
click at [114, 129] on div at bounding box center [115, 131] width 8 height 8
click at [119, 160] on div "Travelled" at bounding box center [148, 158] width 74 height 8
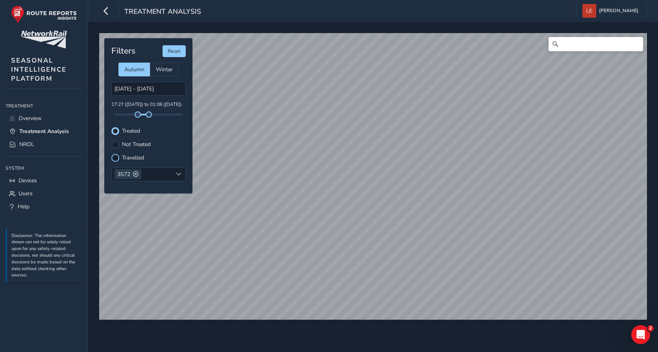
click at [117, 159] on div at bounding box center [115, 158] width 8 height 8
click at [132, 144] on label "Not Treated" at bounding box center [136, 145] width 29 height 6
click at [115, 144] on input "Not Treated" at bounding box center [115, 144] width 0 height 0
click at [134, 151] on div "Filters Reset Autumn Winter [DATE] - [DATE] 17:27 ([DATE]) to 01:08 ([DATE]) Tr…" at bounding box center [148, 115] width 88 height 155
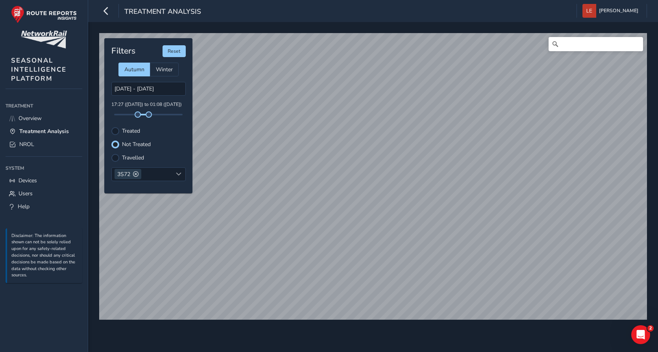
click at [133, 157] on label "Travelled" at bounding box center [133, 158] width 22 height 6
click at [115, 157] on input "Travelled" at bounding box center [115, 157] width 0 height 0
click at [120, 131] on div "Treated" at bounding box center [148, 131] width 74 height 8
click at [117, 131] on div at bounding box center [115, 131] width 8 height 8
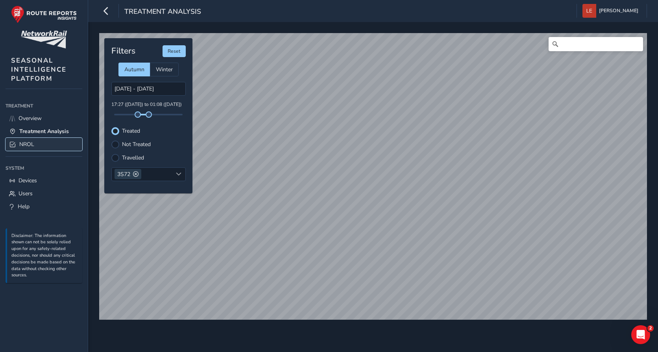
click at [24, 143] on span "NROL" at bounding box center [26, 143] width 15 height 7
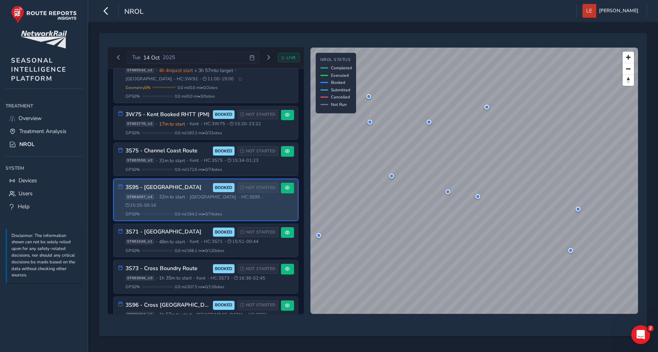
scroll to position [676, 0]
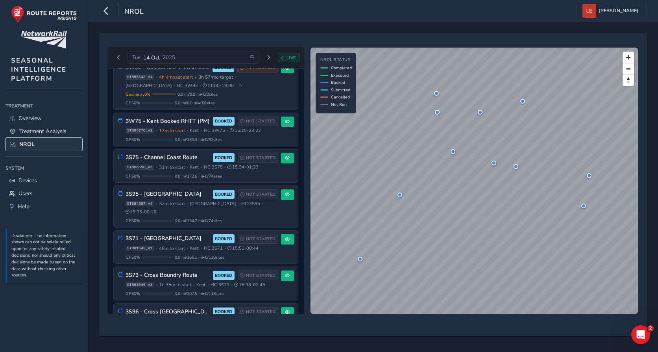
click at [27, 145] on span "NROL" at bounding box center [26, 143] width 15 height 7
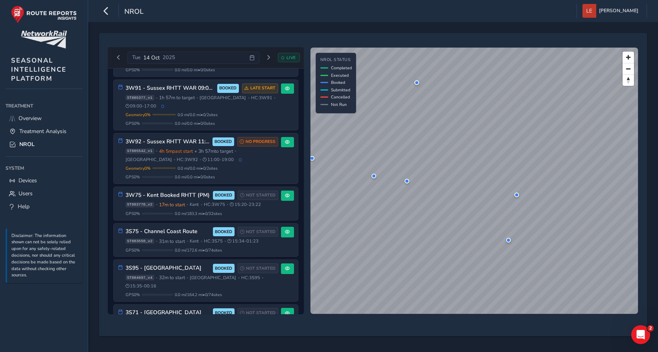
scroll to position [639, 0]
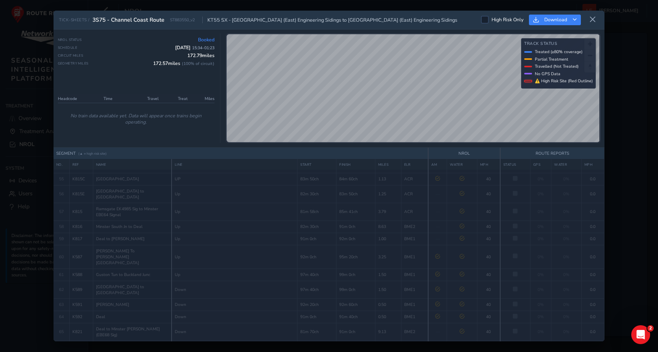
scroll to position [759, 0]
click at [594, 21] on icon at bounding box center [592, 19] width 7 height 7
